Goal: Task Accomplishment & Management: Use online tool/utility

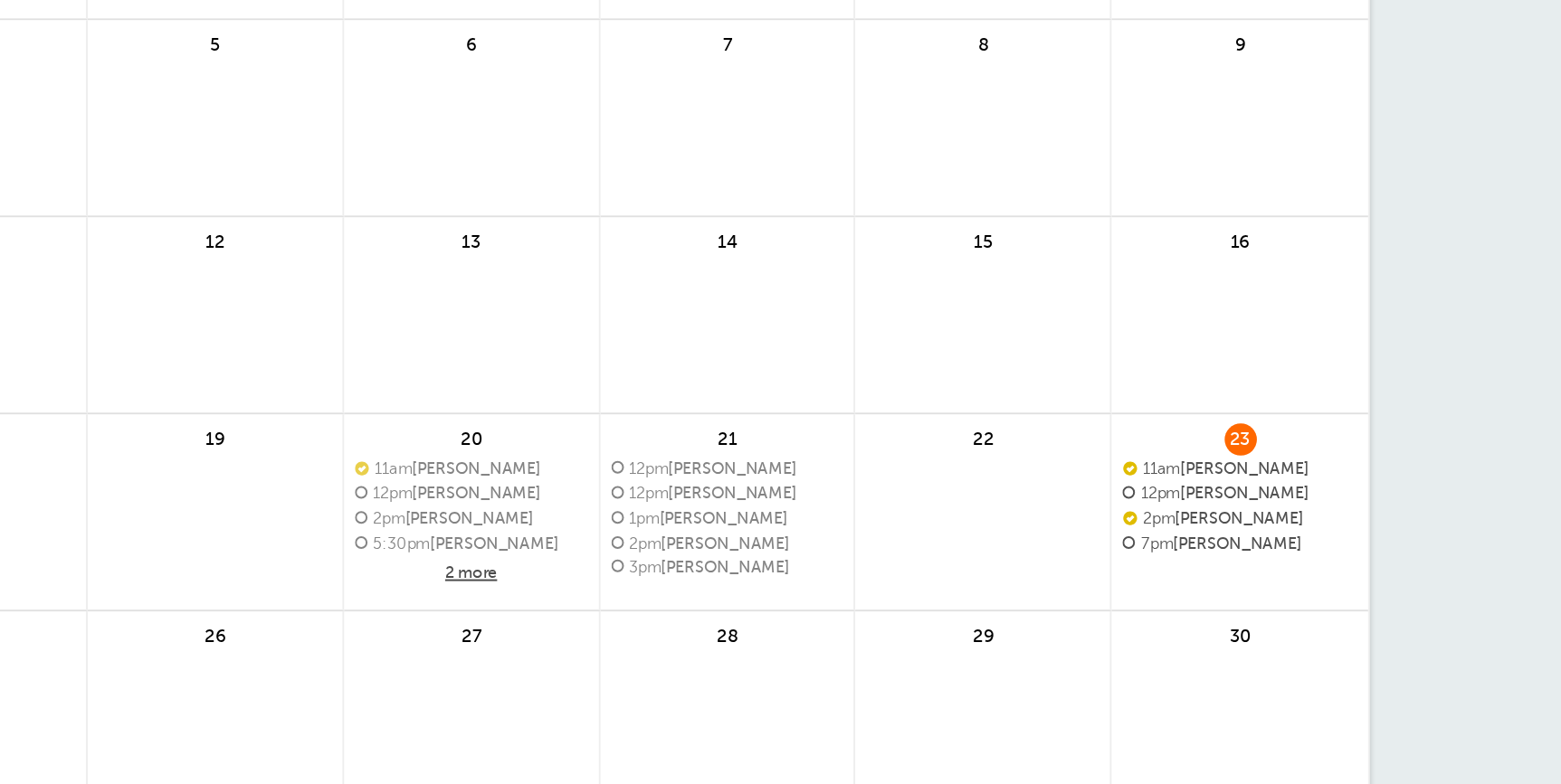
scroll to position [127, 0]
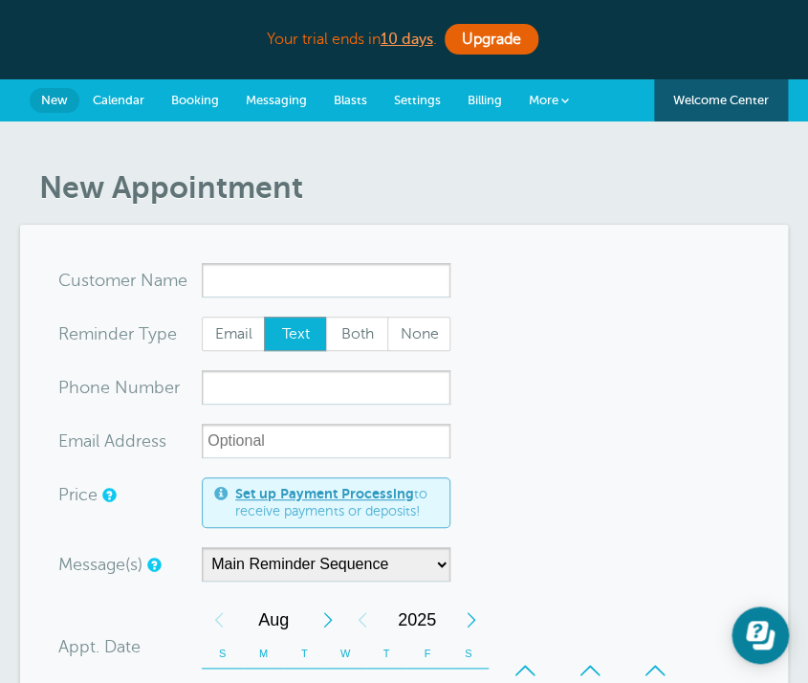
click at [96, 88] on link "Calendar" at bounding box center [118, 100] width 78 height 42
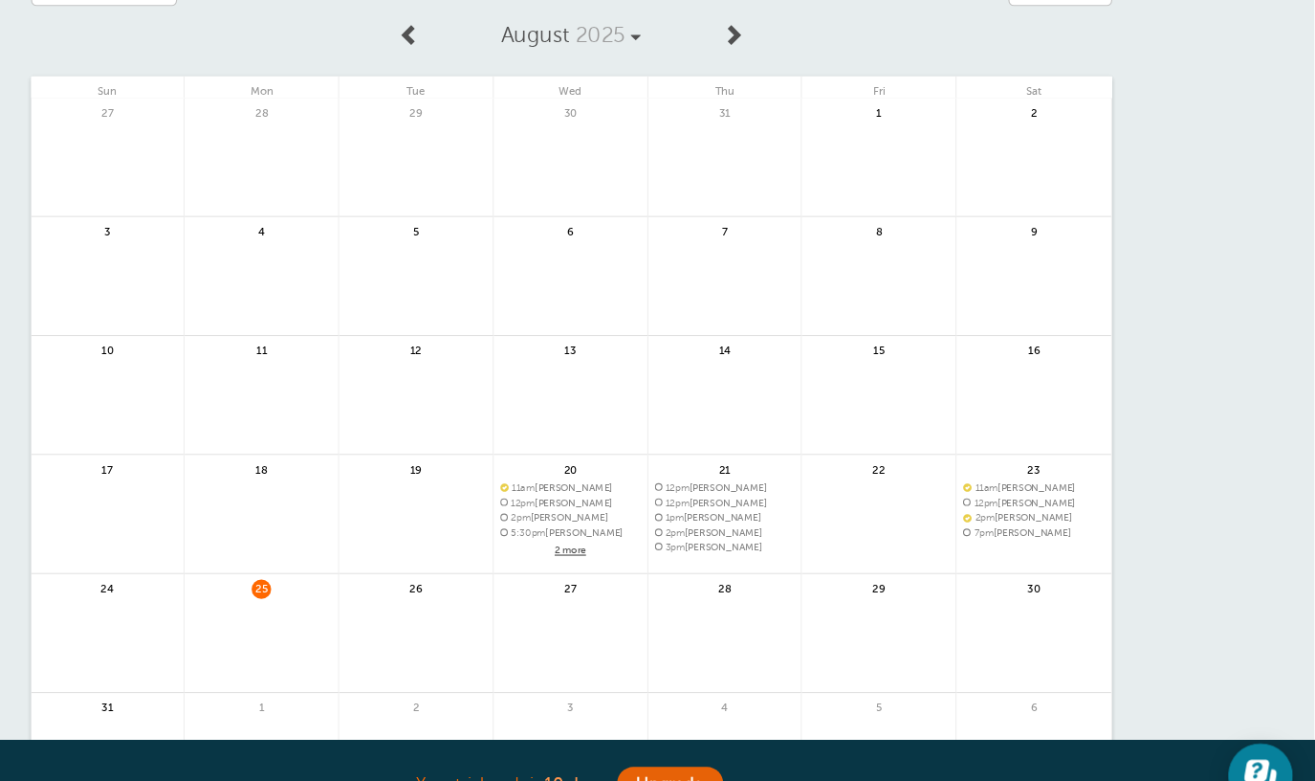
scroll to position [53, 0]
